Goal: Task Accomplishment & Management: Complete application form

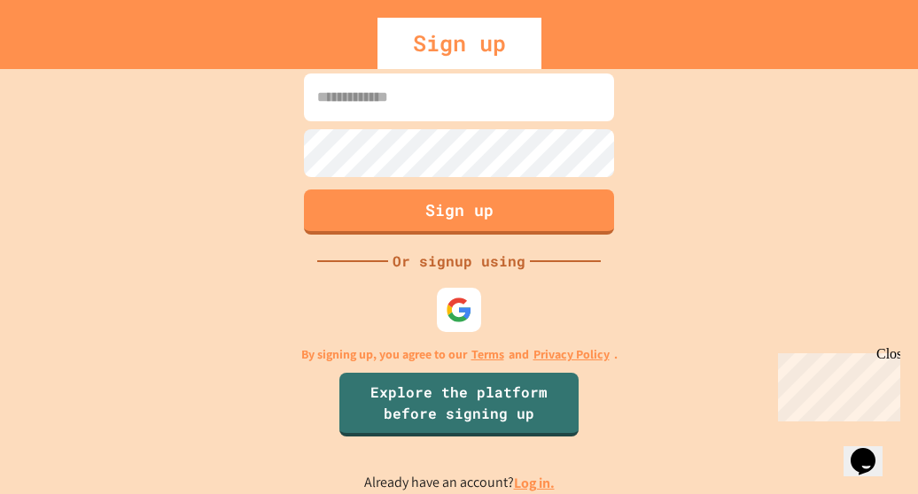
click at [890, 351] on div "Close" at bounding box center [887, 357] width 22 height 22
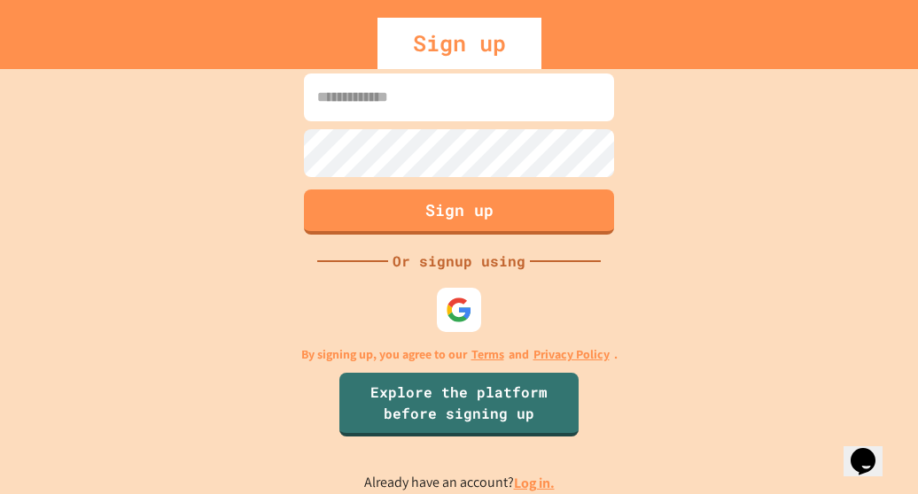
click at [521, 105] on input at bounding box center [459, 98] width 310 height 48
type input "**********"
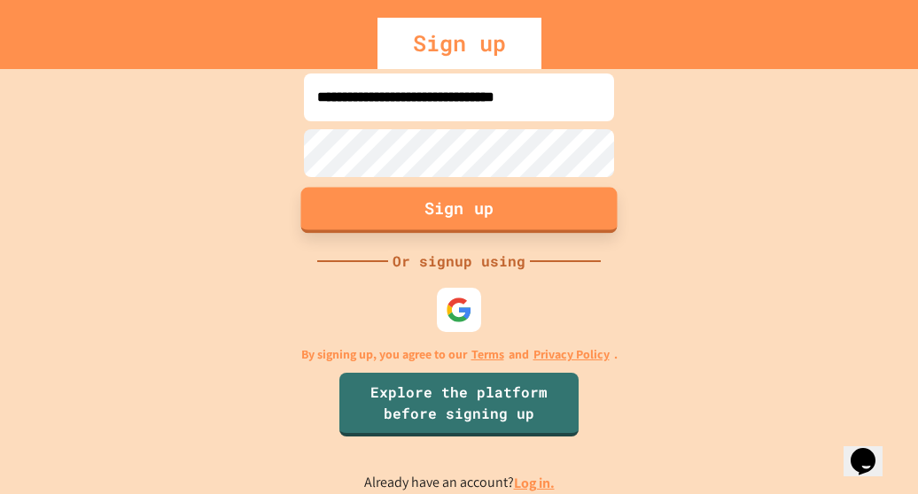
click at [509, 214] on button "Sign up" at bounding box center [459, 210] width 316 height 46
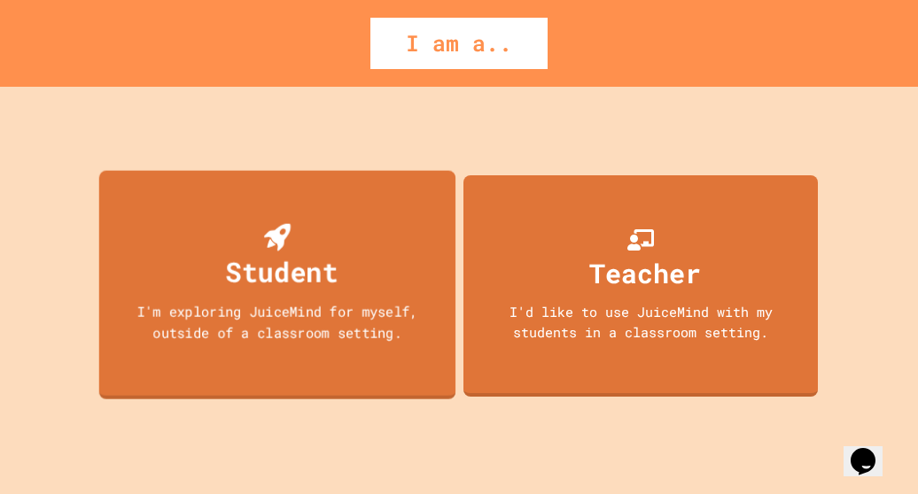
click at [370, 227] on div "Student I'm exploring JuiceMind for myself, outside of a classroom setting." at bounding box center [277, 285] width 356 height 229
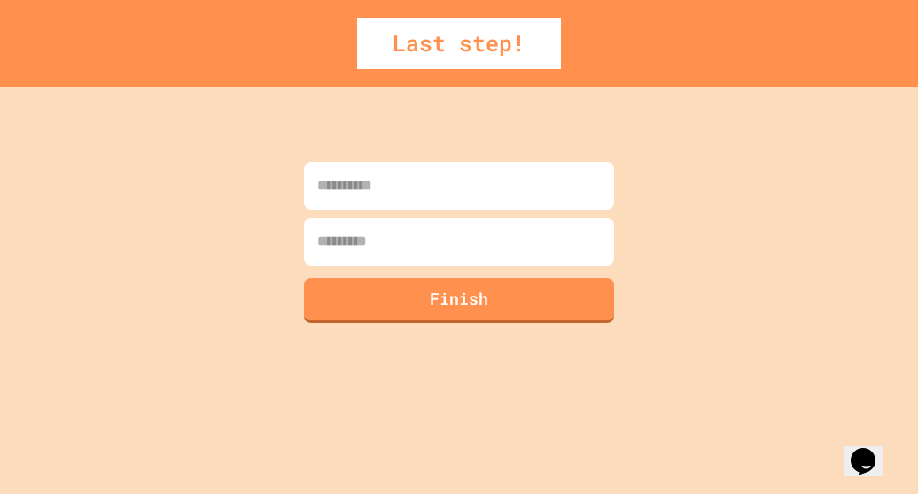
click at [354, 195] on input at bounding box center [459, 186] width 310 height 48
type input "*****"
click at [384, 233] on input at bounding box center [459, 242] width 310 height 48
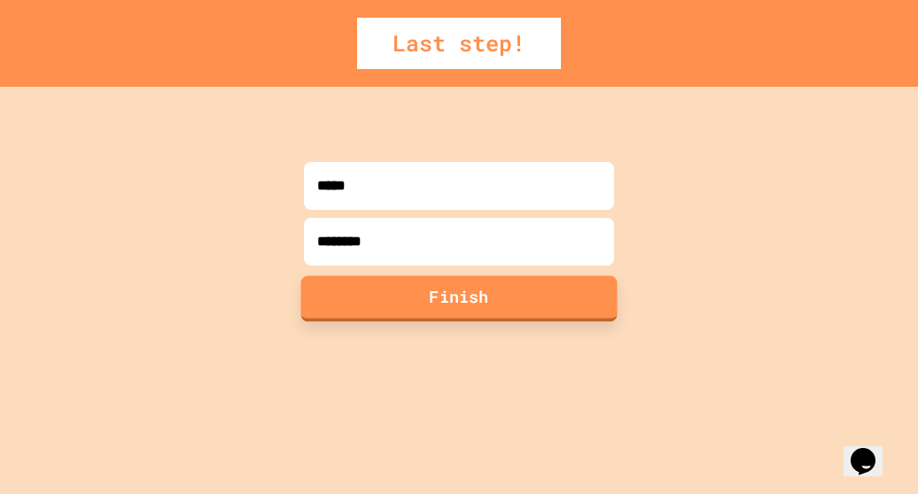
type input "********"
click at [416, 302] on button "Finish" at bounding box center [459, 299] width 316 height 46
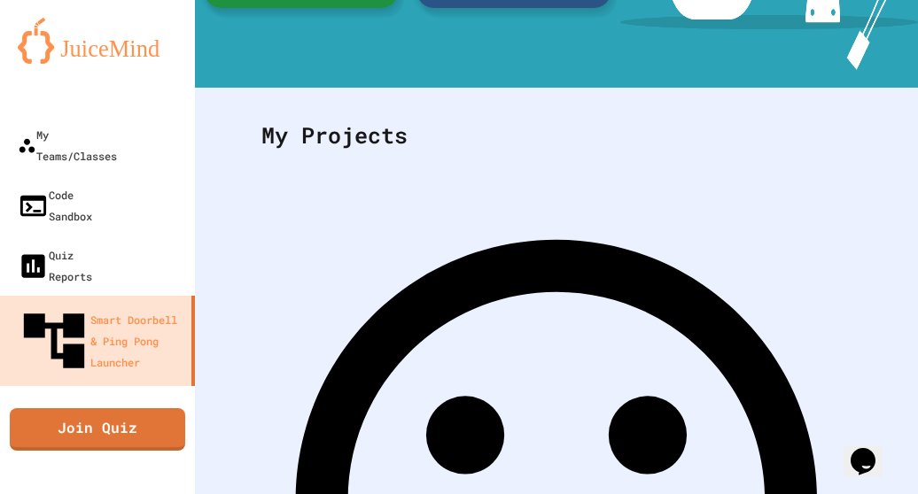
scroll to position [389, 0]
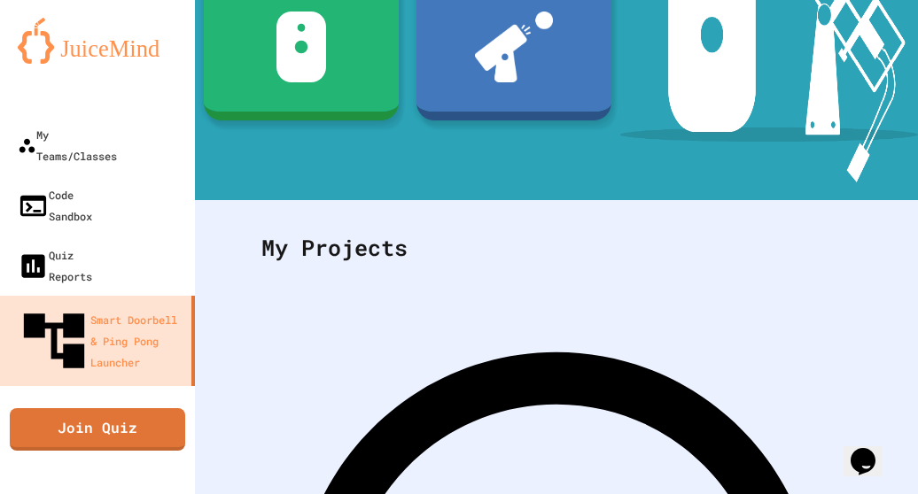
scroll to position [234, 0]
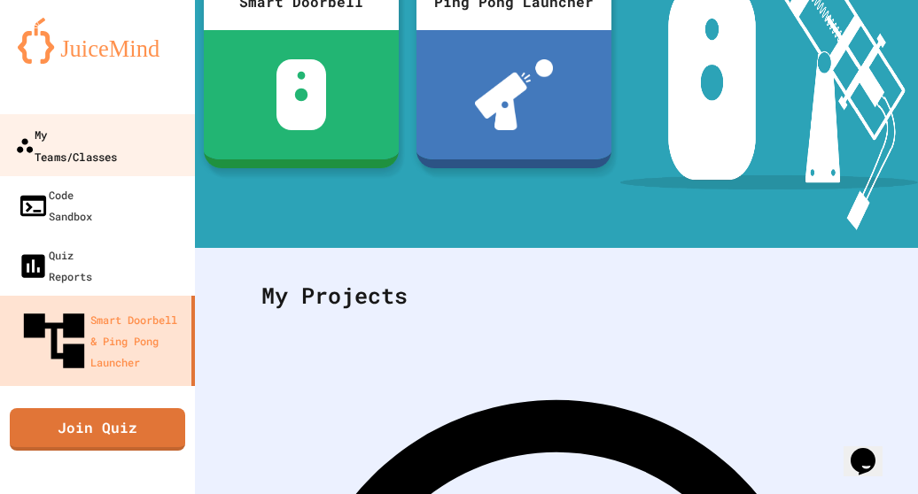
click at [117, 134] on div "My Teams/Classes" at bounding box center [66, 144] width 102 height 43
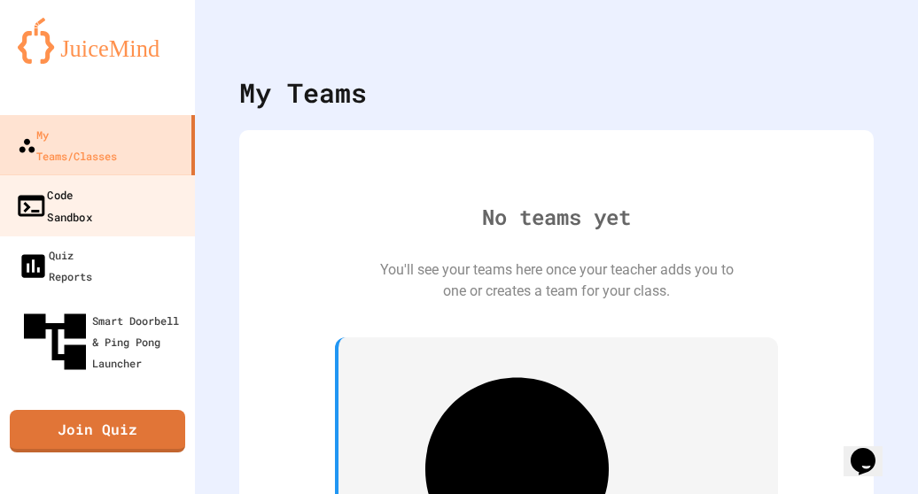
click at [149, 176] on link "Code Sandbox" at bounding box center [97, 206] width 201 height 62
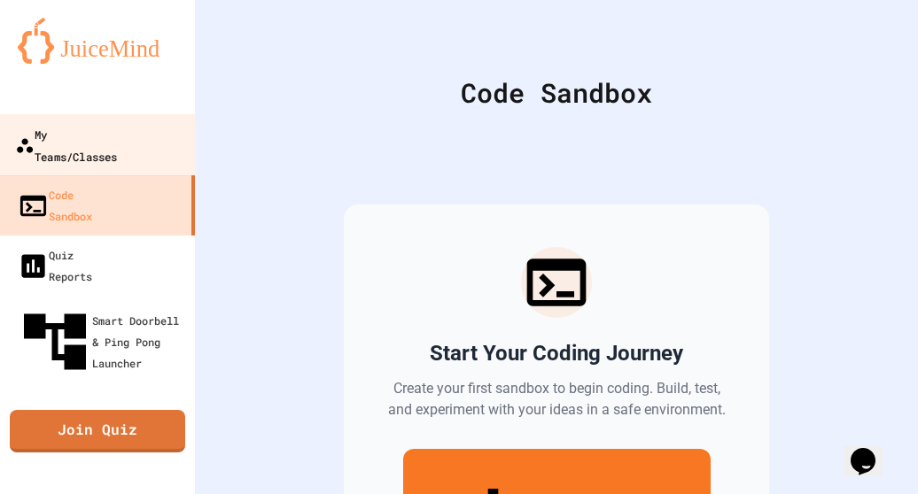
click at [117, 136] on div "My Teams/Classes" at bounding box center [66, 144] width 102 height 43
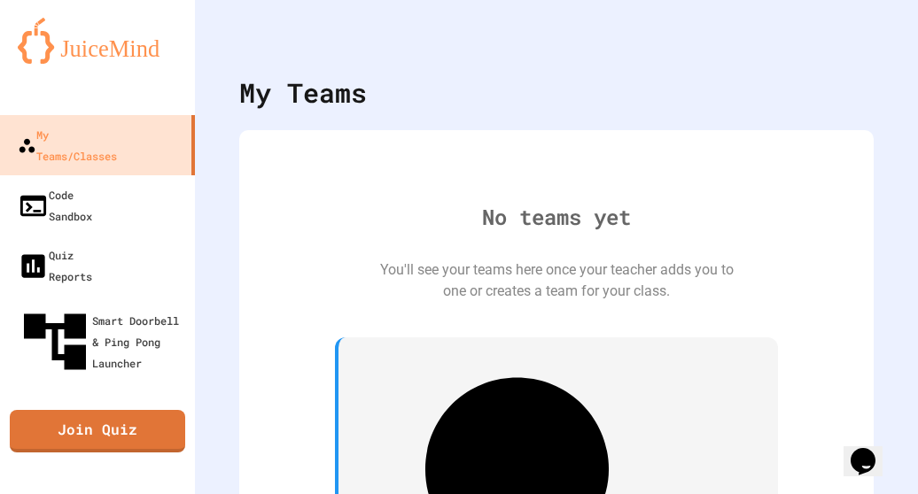
scroll to position [1, 0]
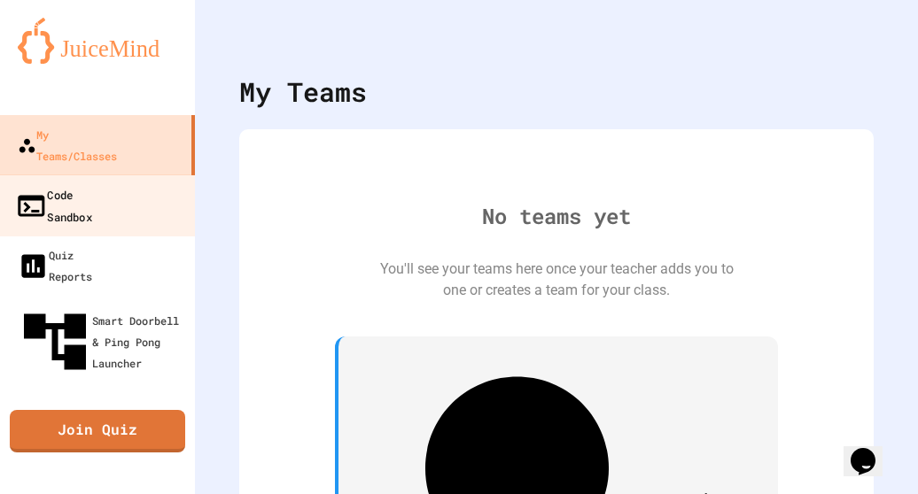
click at [124, 177] on link "Code Sandbox" at bounding box center [97, 206] width 201 height 62
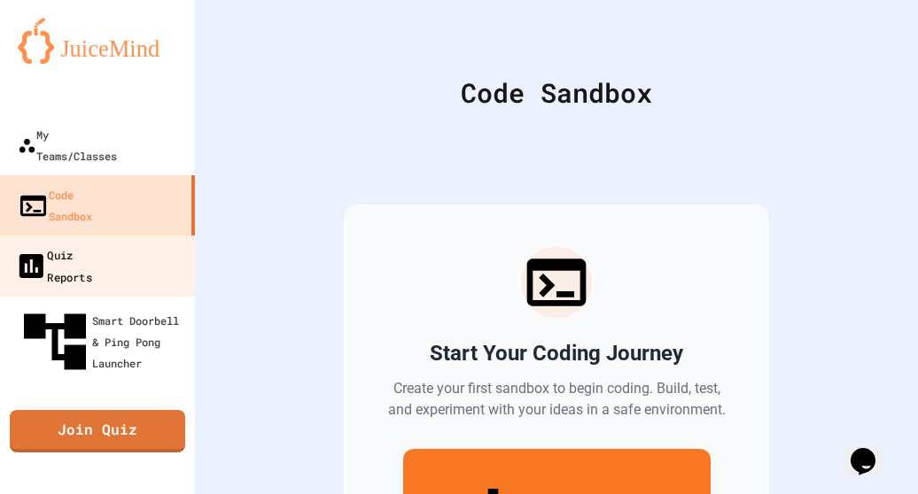
click at [138, 235] on link "Quiz Reports" at bounding box center [97, 266] width 201 height 62
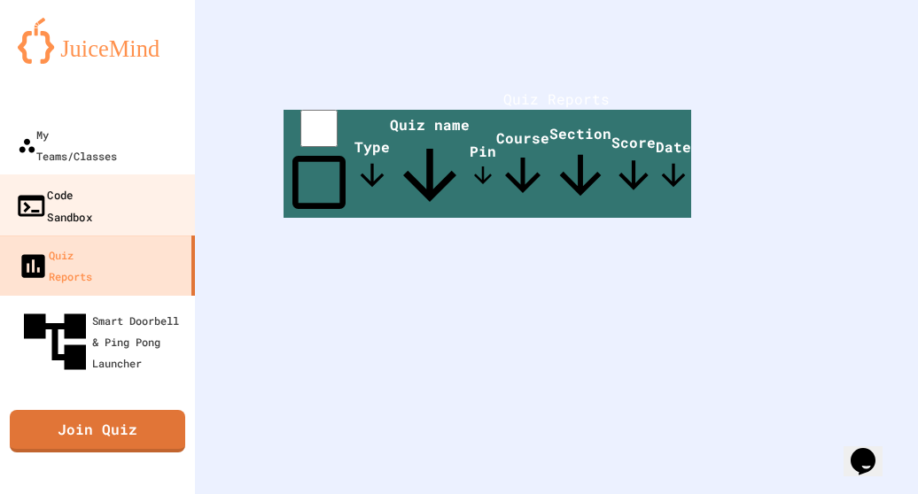
click at [170, 180] on link "Code Sandbox" at bounding box center [97, 206] width 201 height 62
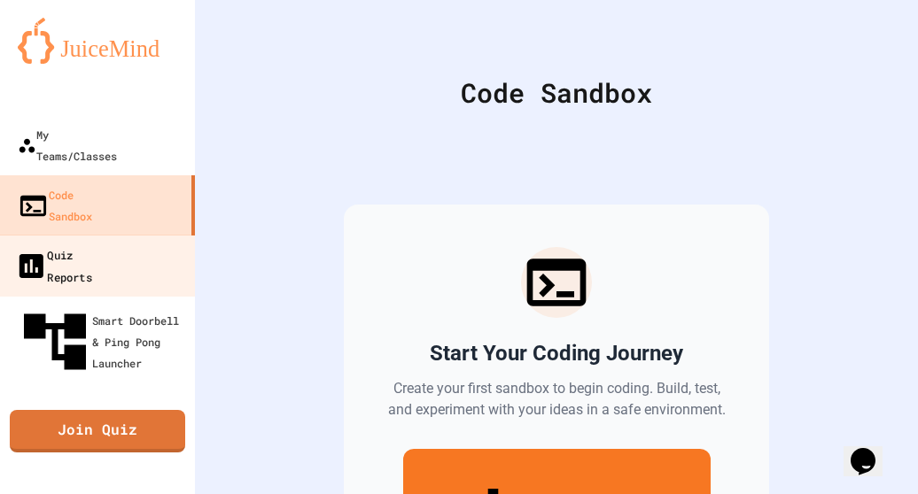
click at [144, 235] on link "Quiz Reports" at bounding box center [97, 266] width 201 height 62
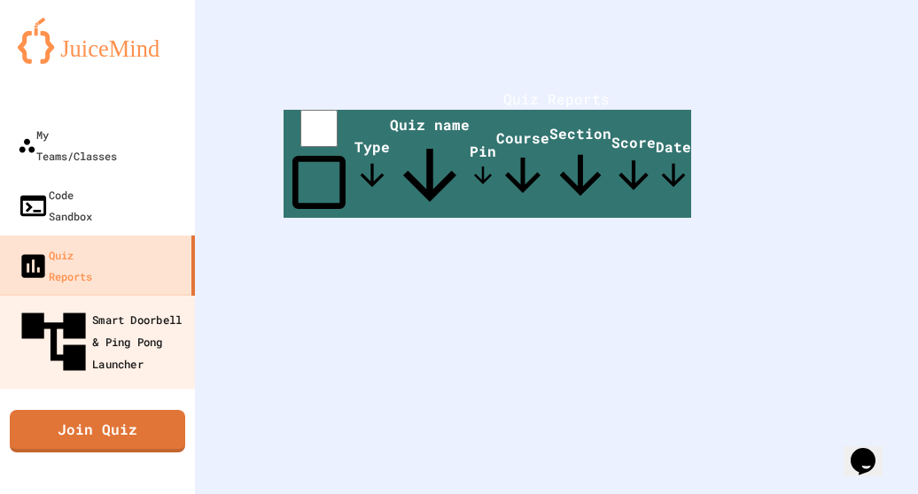
click at [137, 304] on div "Smart Doorbell & Ping Pong Launcher" at bounding box center [102, 342] width 175 height 77
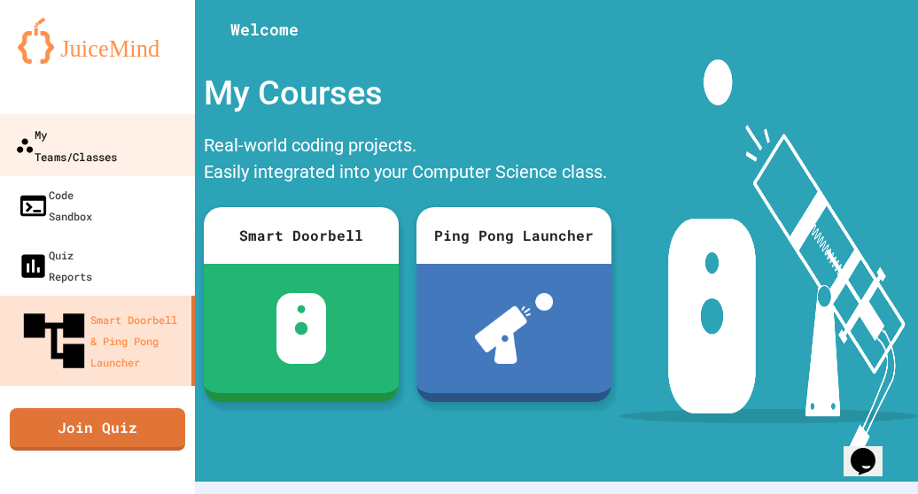
click at [163, 129] on link "My Teams/Classes" at bounding box center [97, 145] width 201 height 62
